Goal: Navigation & Orientation: Find specific page/section

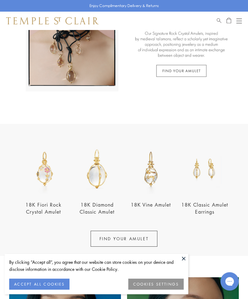
scroll to position [90, 0]
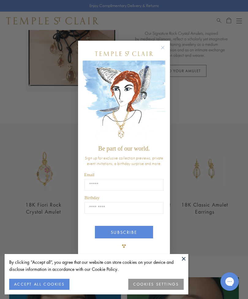
click at [164, 95] on img "POPUP Form" at bounding box center [124, 102] width 83 height 82
click at [164, 51] on circle "Close dialog" at bounding box center [162, 47] width 7 height 7
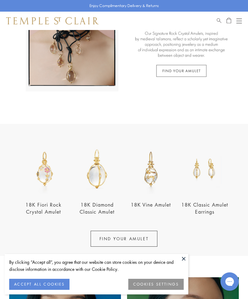
click at [198, 71] on link at bounding box center [124, 32] width 248 height 184
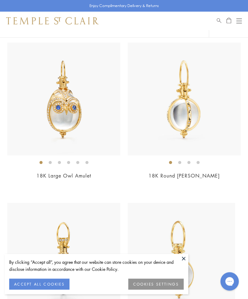
scroll to position [1843, 0]
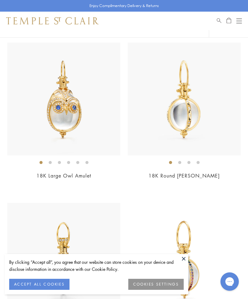
click at [239, 21] on div "Open navigation" at bounding box center [239, 21] width 6 height 0
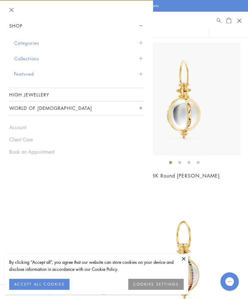
click at [45, 94] on link "High Jewellery" at bounding box center [76, 94] width 135 height 13
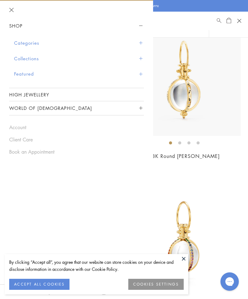
click at [35, 57] on button "Collections" at bounding box center [79, 59] width 130 height 16
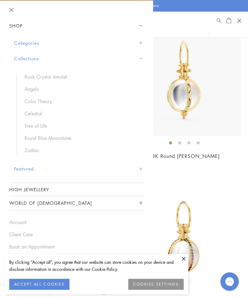
click at [63, 138] on link "Royal Blue Moonstone" at bounding box center [81, 138] width 113 height 7
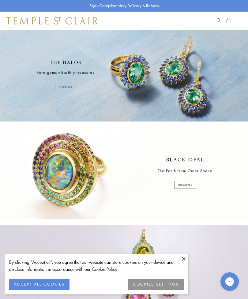
click at [215, 16] on div "Shop Shop Categories Amulets Pendants & Charms Lockets Chains & Leather Cords E…" at bounding box center [124, 21] width 248 height 18
click at [217, 24] on link "Search" at bounding box center [219, 20] width 5 height 7
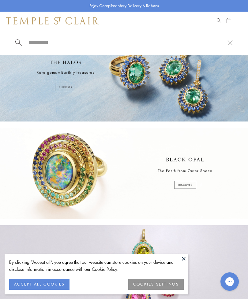
click at [47, 40] on input "search" at bounding box center [128, 42] width 200 height 7
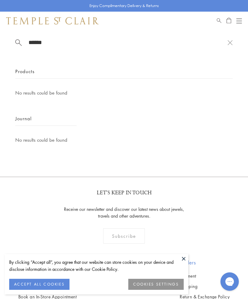
scroll to position [164, 0]
type input "*******"
click at [28, 75] on span "Products" at bounding box center [24, 72] width 19 height 8
click at [28, 74] on span "Products" at bounding box center [24, 72] width 19 height 8
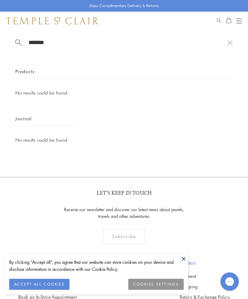
click at [237, 42] on div "******* Products No results could be found Journal No results could be found" at bounding box center [124, 98] width 248 height 137
click at [232, 42] on button at bounding box center [230, 43] width 5 height 6
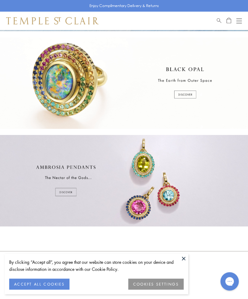
scroll to position [81, 0]
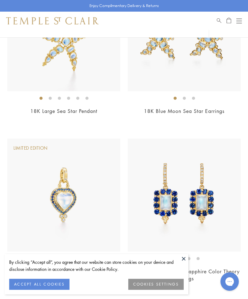
scroll to position [3248, 0]
